Goal: Check status: Check status

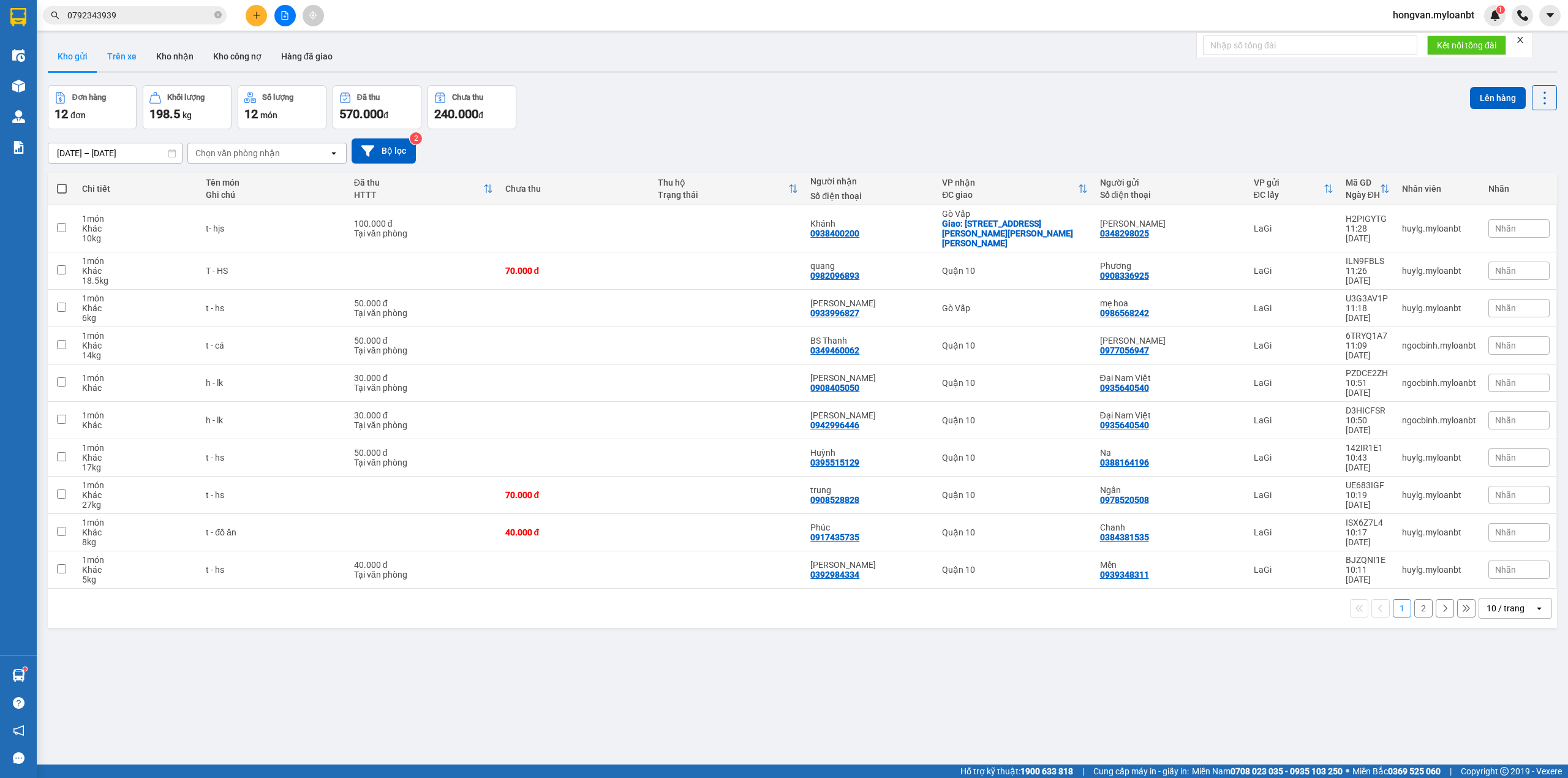
click at [128, 54] on button "Trên xe" at bounding box center [122, 56] width 49 height 29
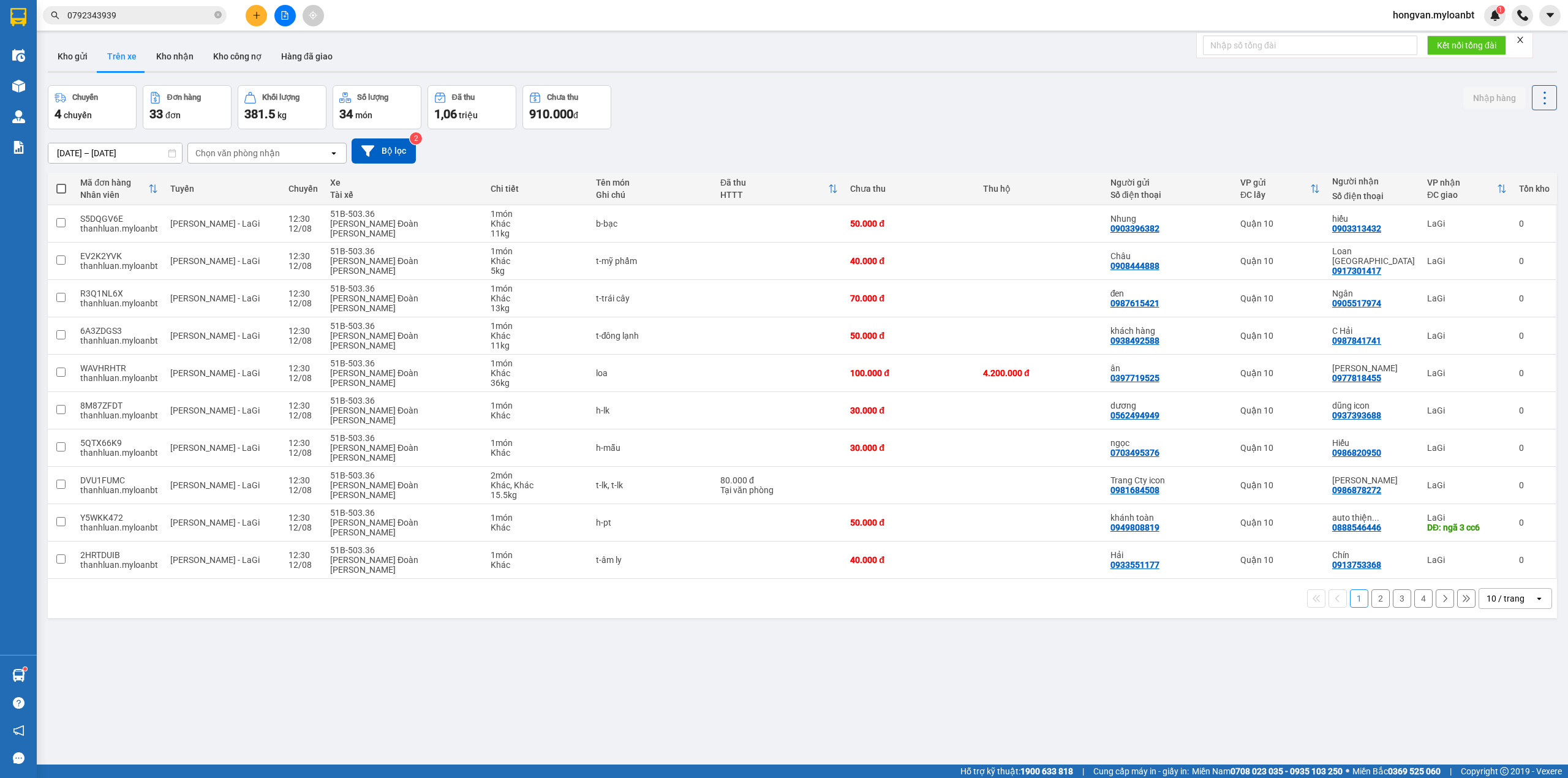
click at [79, 151] on input "[DATE] – [DATE]" at bounding box center [115, 153] width 134 height 20
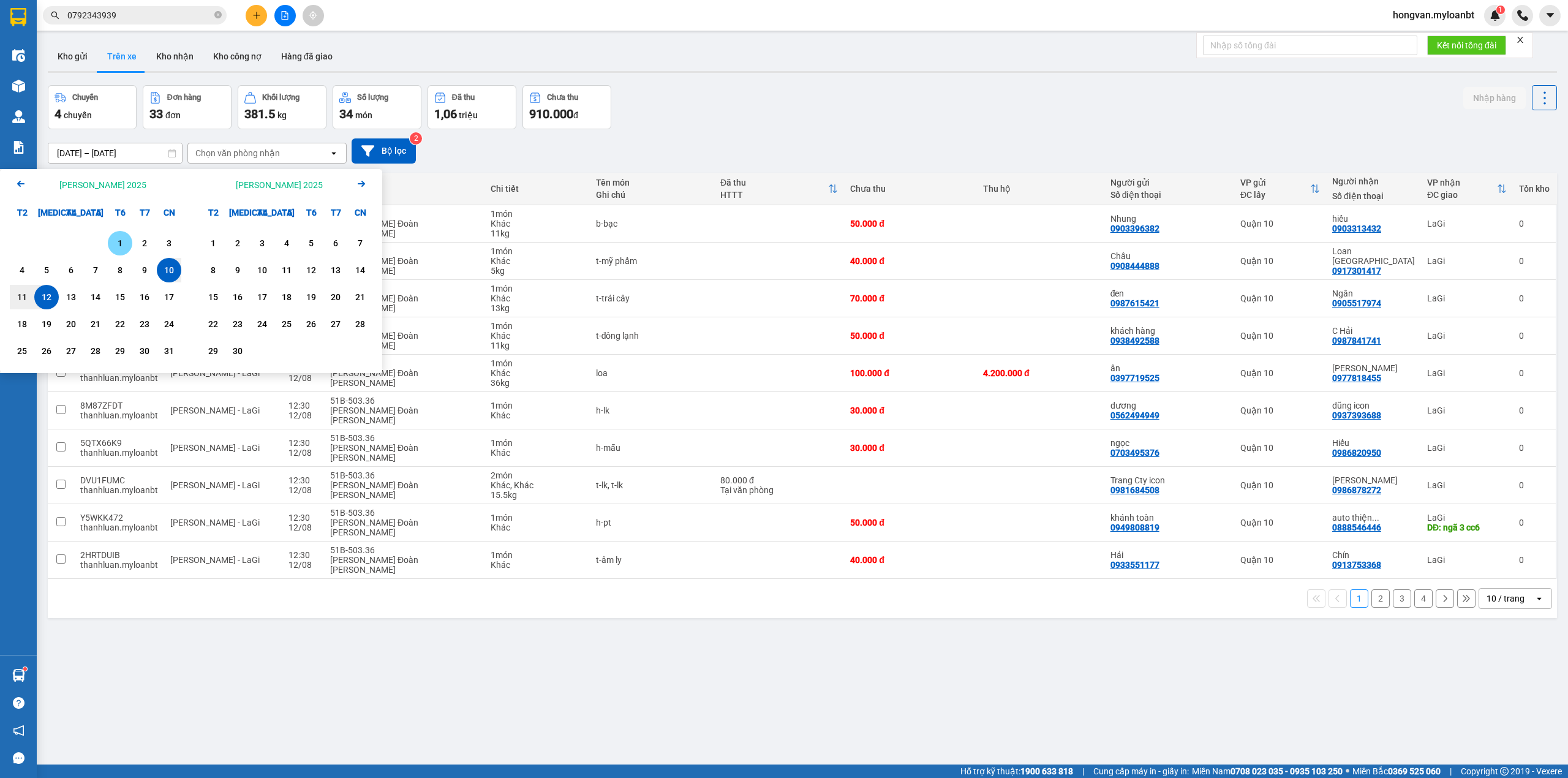
click at [121, 240] on div "1" at bounding box center [120, 243] width 17 height 15
click at [50, 294] on div "12" at bounding box center [46, 297] width 17 height 15
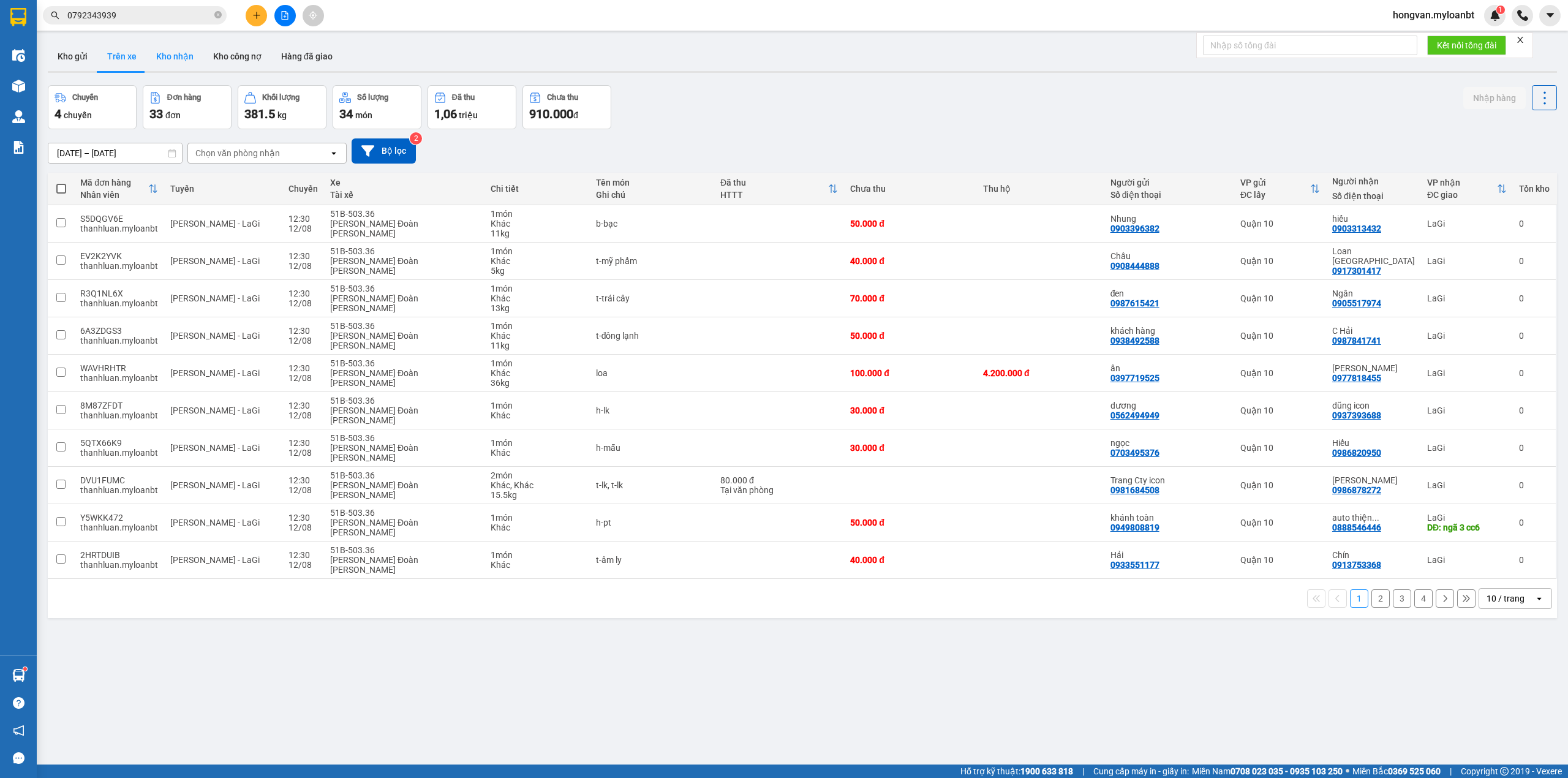
click at [179, 56] on button "Kho nhận" at bounding box center [175, 56] width 57 height 29
type input "[DATE] – [DATE]"
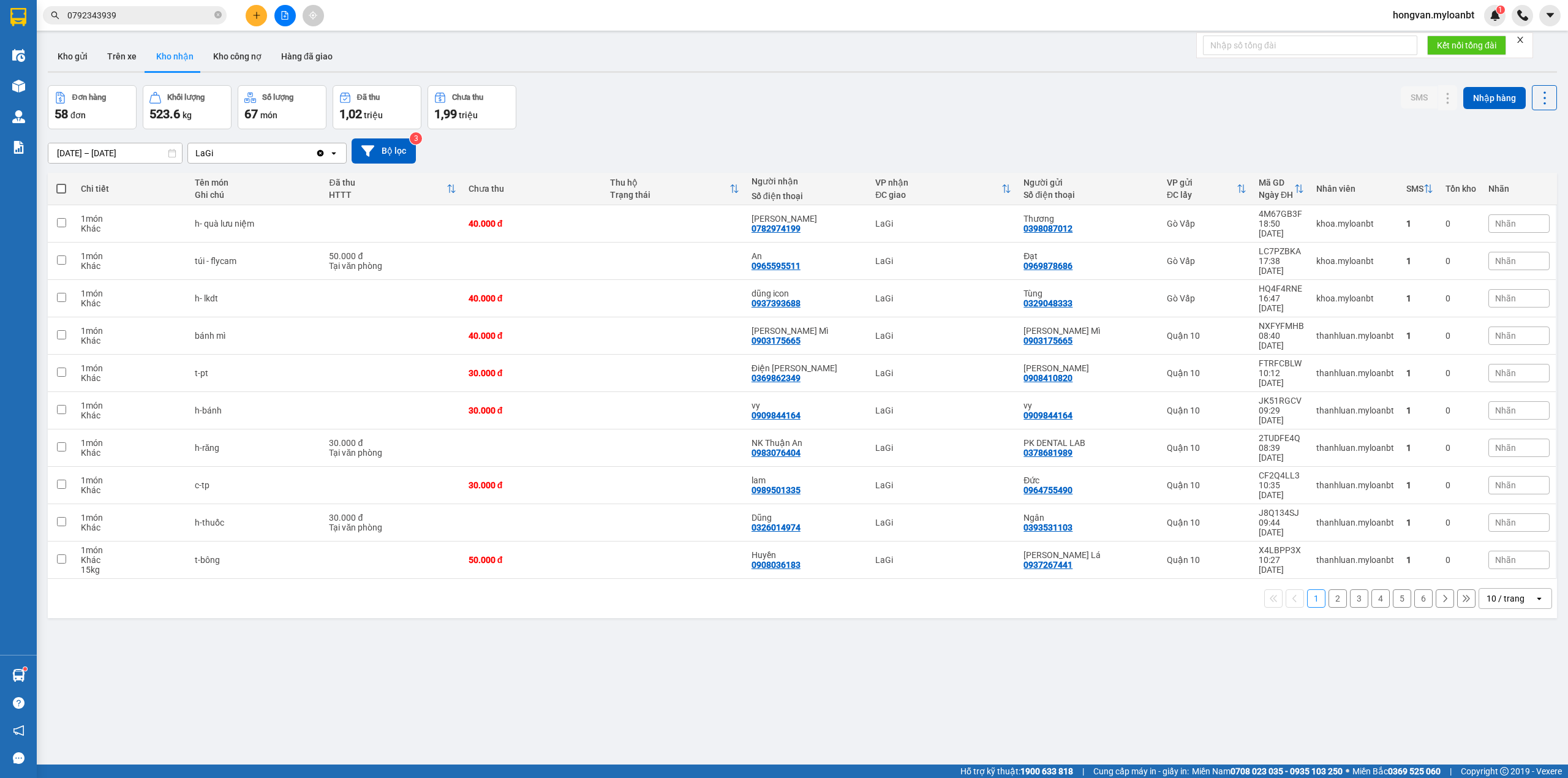
click at [74, 152] on input "[DATE] – [DATE]" at bounding box center [115, 153] width 134 height 20
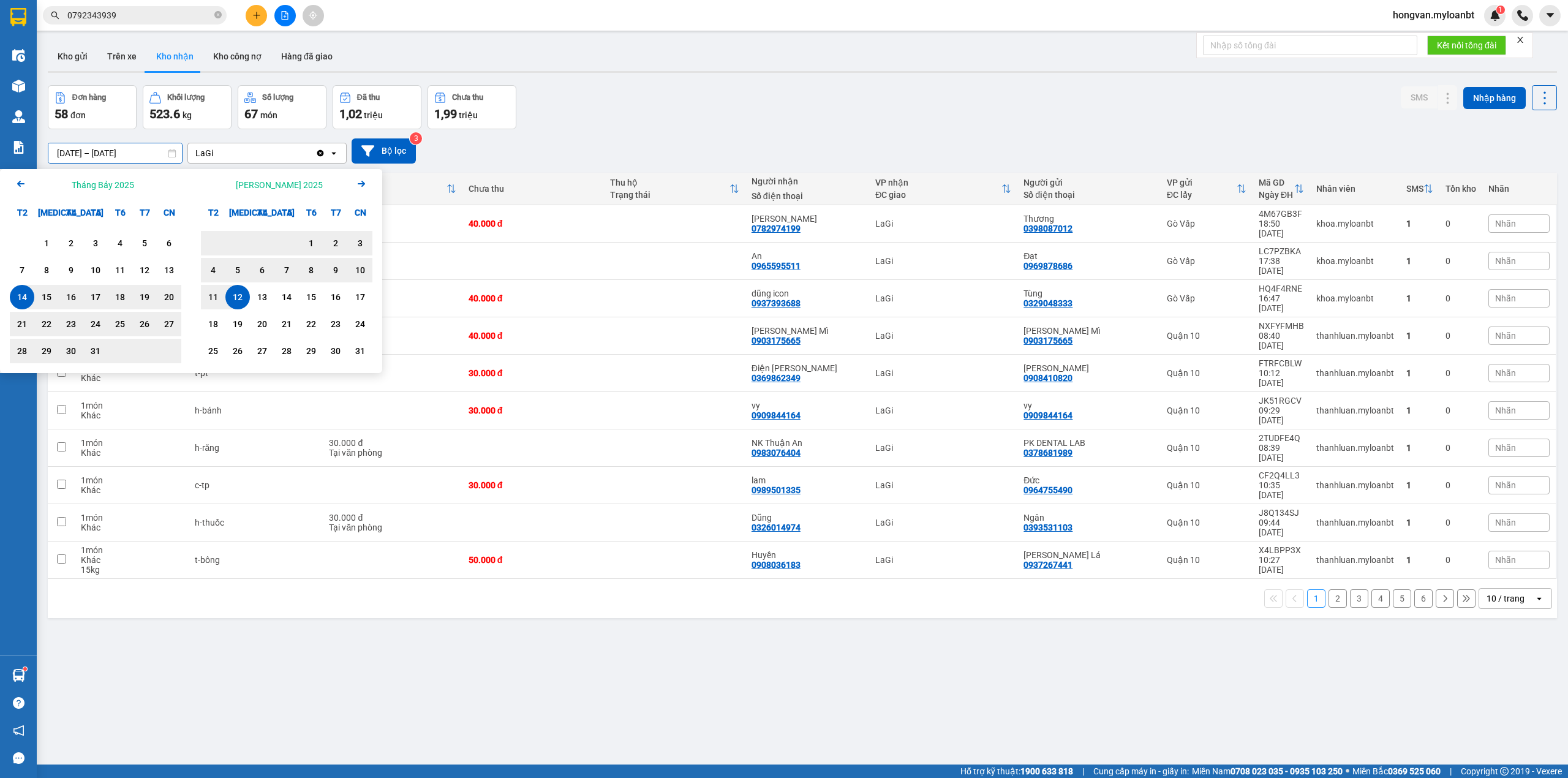
click at [1462, 594] on icon at bounding box center [1466, 598] width 9 height 9
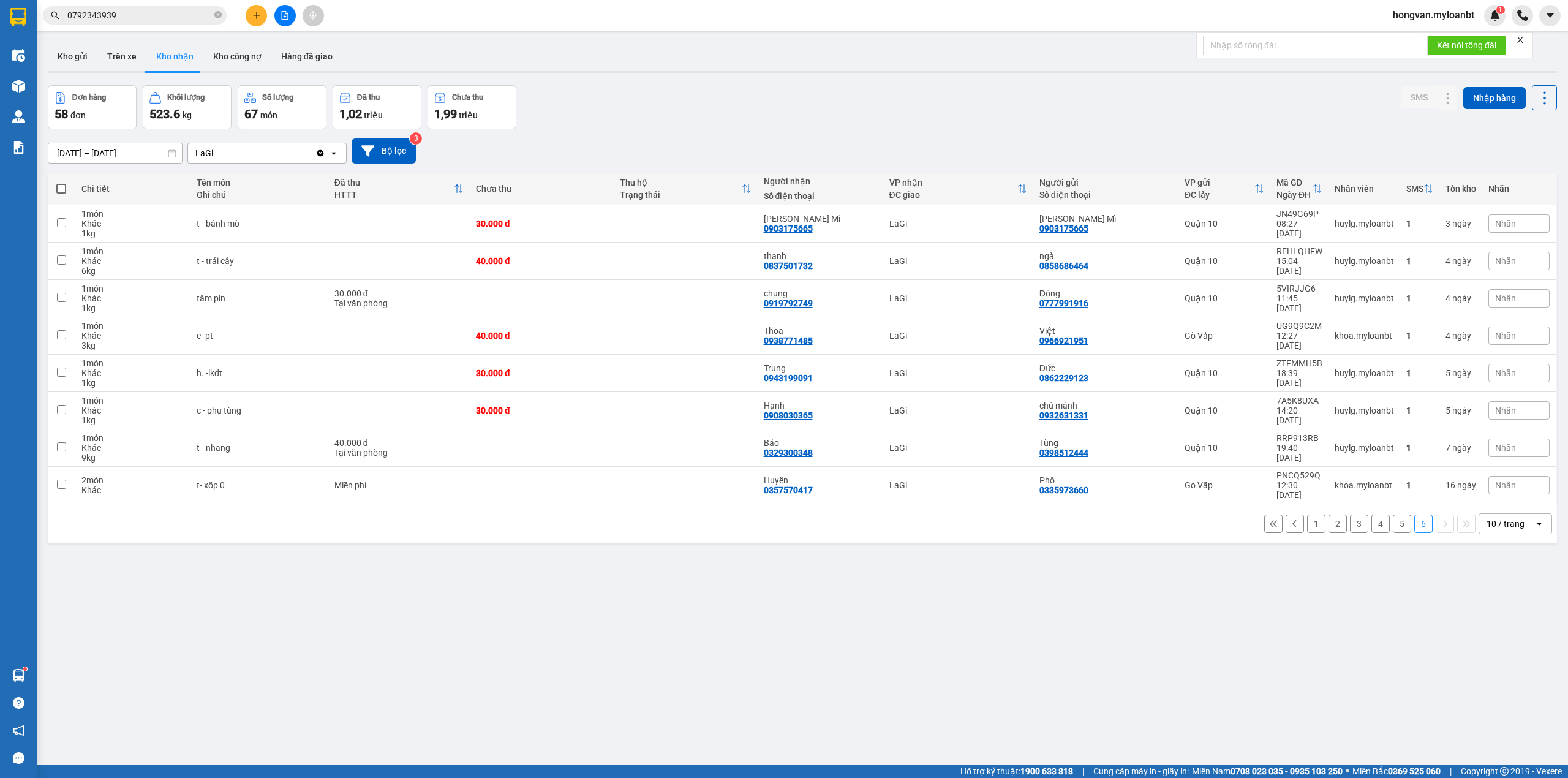
click at [1393, 518] on button "5" at bounding box center [1402, 524] width 19 height 19
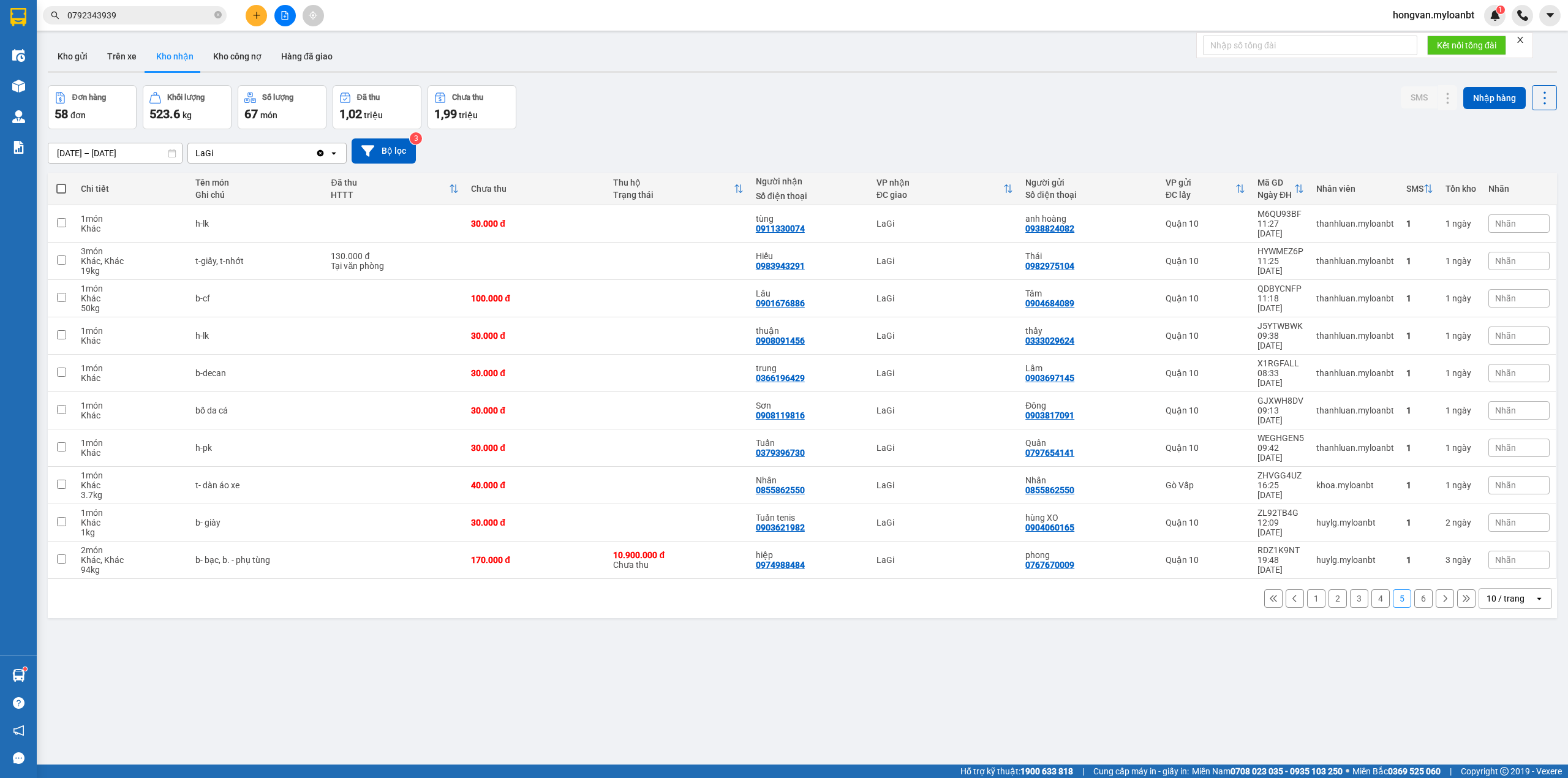
click at [1372, 589] on button "4" at bounding box center [1381, 599] width 19 height 19
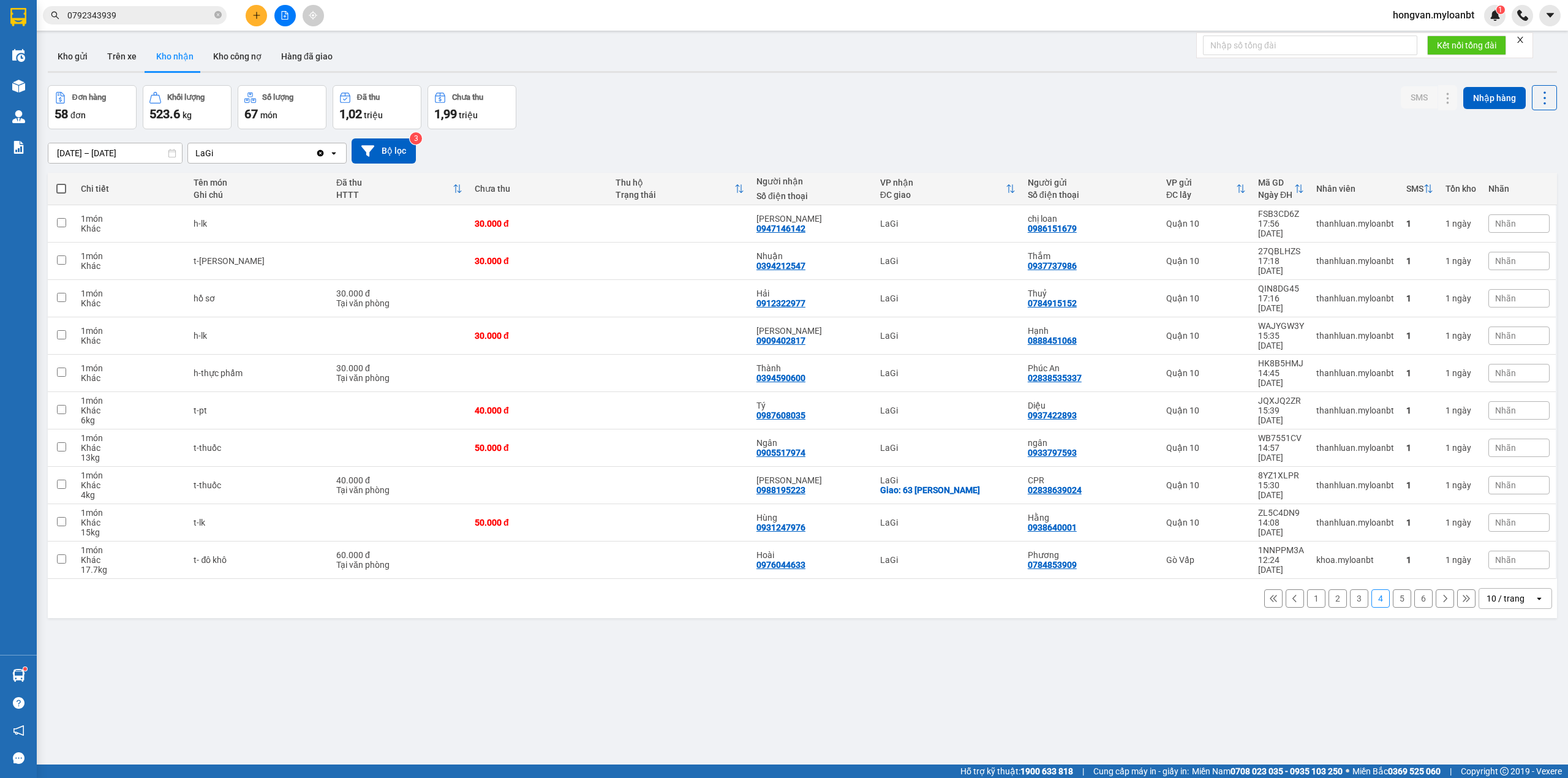
click at [1353, 589] on button "3" at bounding box center [1359, 599] width 19 height 19
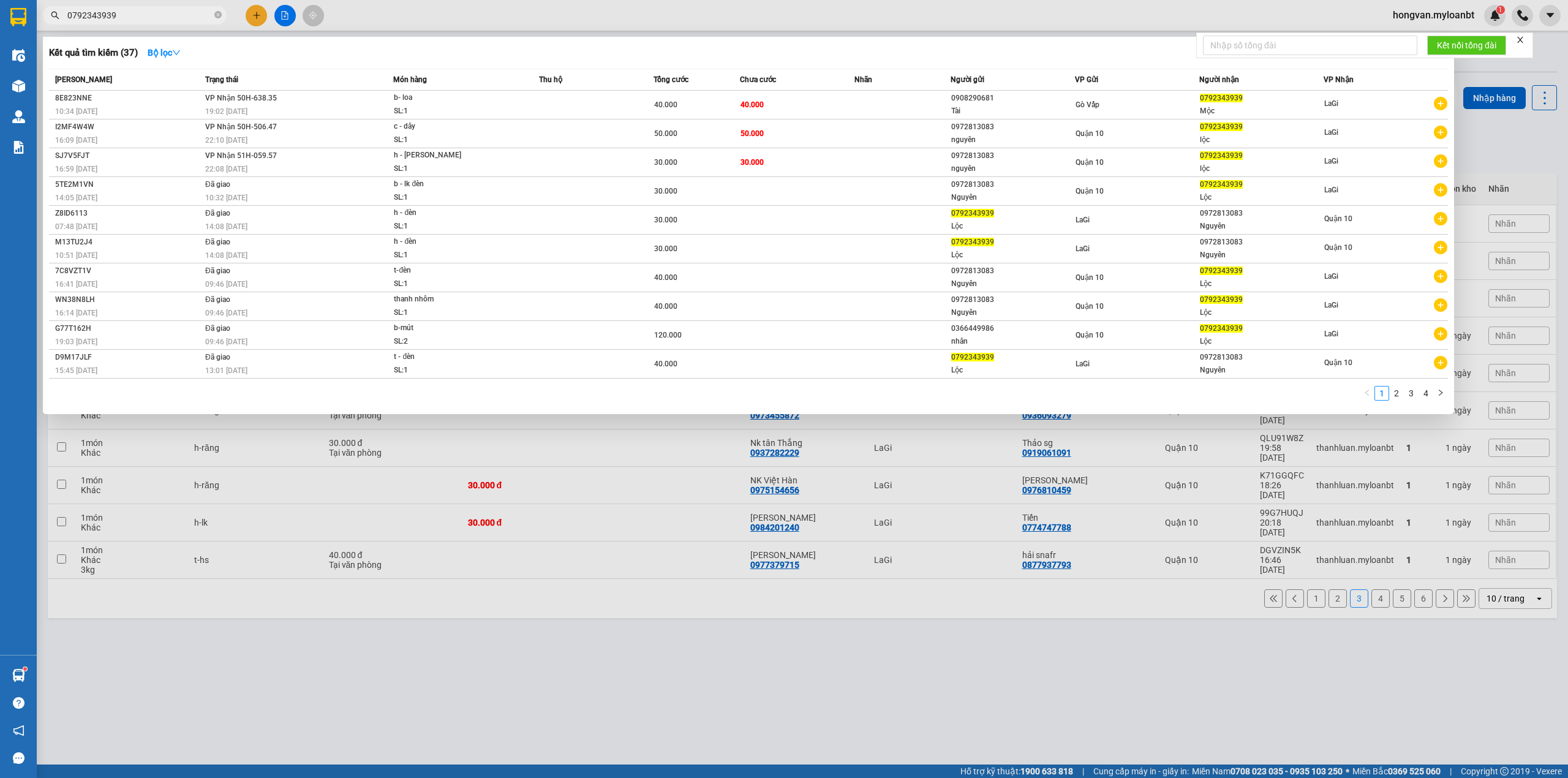
click at [124, 21] on input "0792343939" at bounding box center [140, 15] width 144 height 13
